Goal: Task Accomplishment & Management: Manage account settings

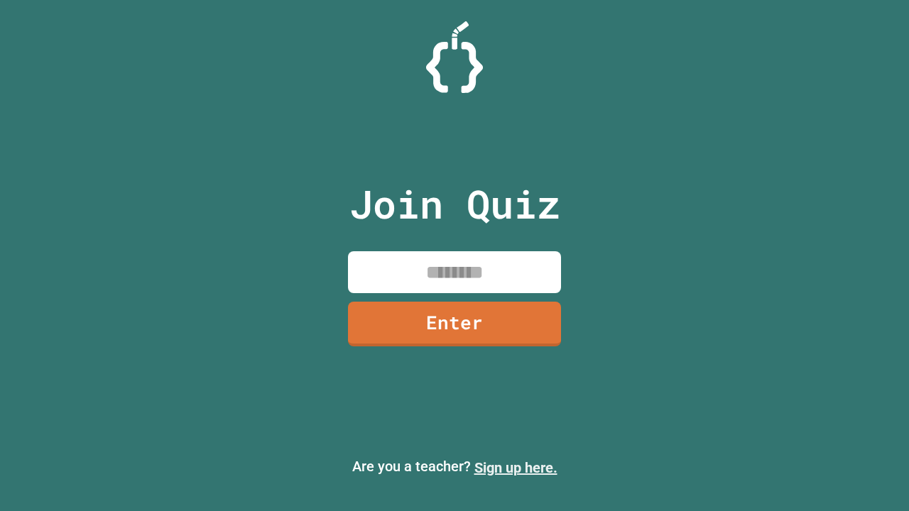
click at [515, 468] on link "Sign up here." at bounding box center [515, 467] width 83 height 17
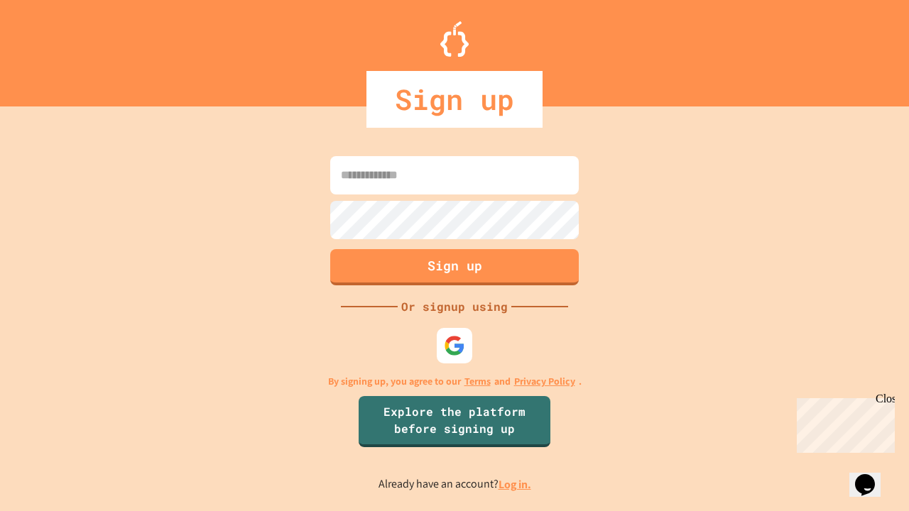
click at [515, 484] on link "Log in." at bounding box center [514, 484] width 33 height 15
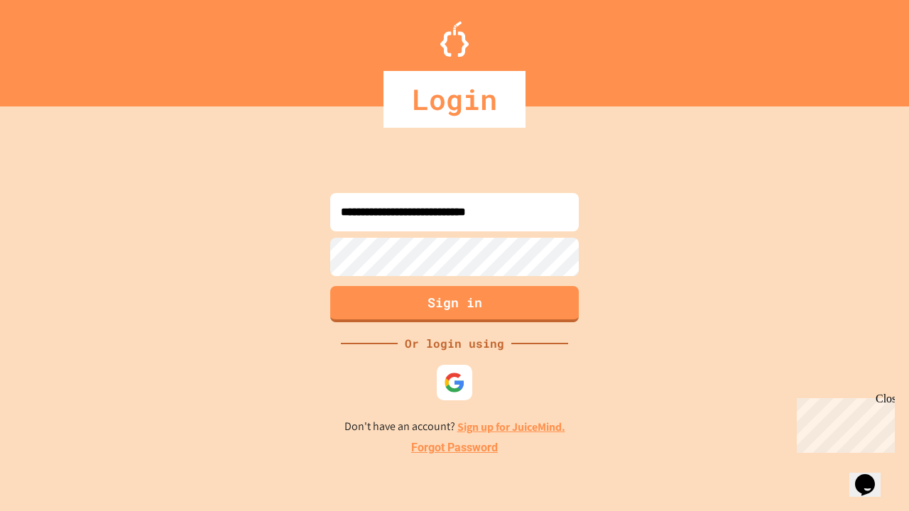
type input "**********"
